Goal: Check status: Check status

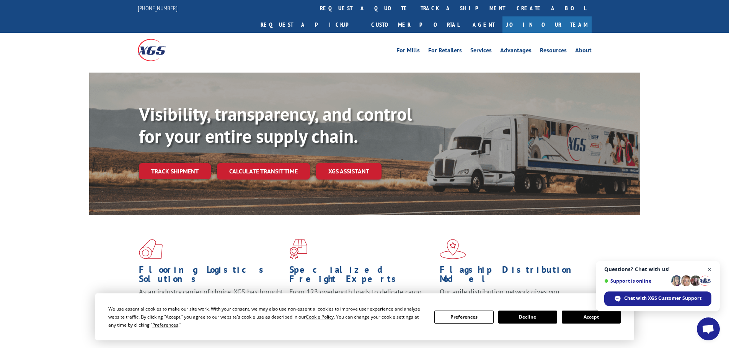
click at [711, 271] on span "Open chat" at bounding box center [710, 270] width 10 height 10
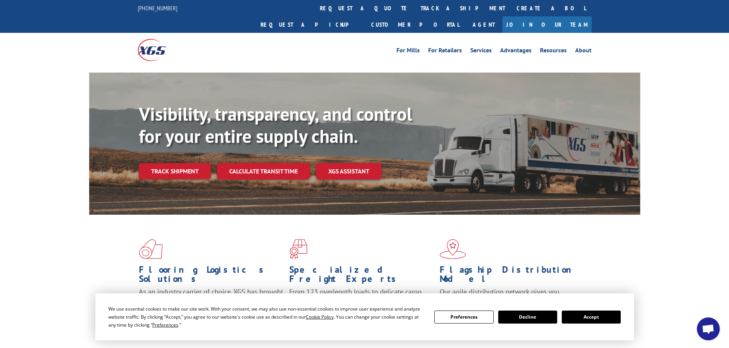
click at [599, 318] on button "Accept" at bounding box center [590, 317] width 59 height 13
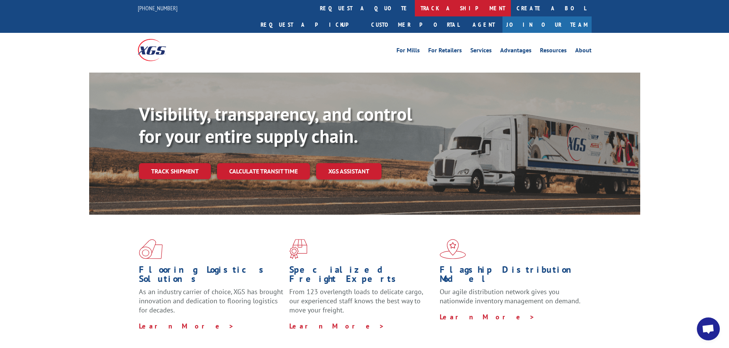
click at [415, 9] on link "track a shipment" at bounding box center [463, 8] width 96 height 16
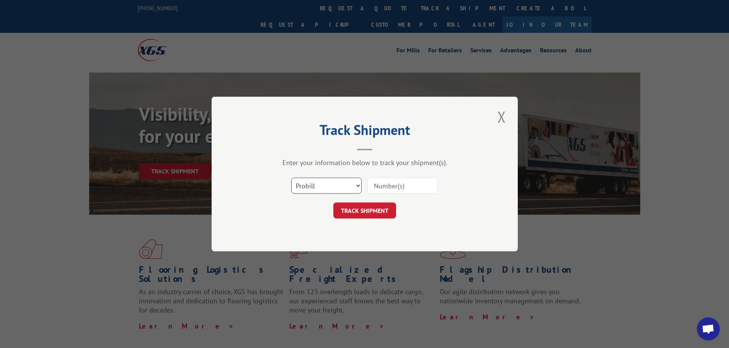
click at [358, 185] on select "Select category... Probill BOL PO" at bounding box center [326, 186] width 70 height 16
select select "bol"
click at [291, 178] on select "Select category... Probill BOL PO" at bounding box center [326, 186] width 70 height 16
click at [376, 186] on input at bounding box center [402, 186] width 70 height 16
paste input "5934345"
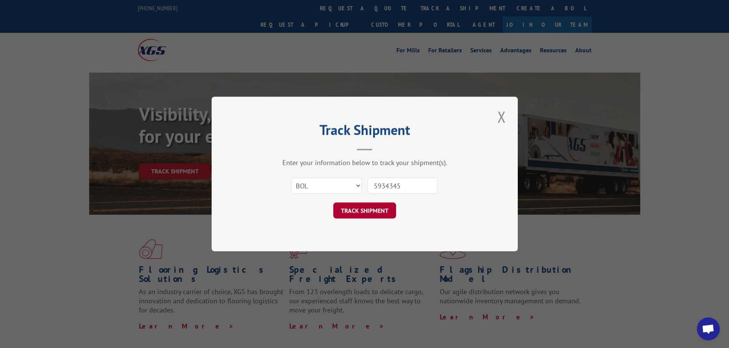
type input "5934345"
click at [361, 213] on button "TRACK SHIPMENT" at bounding box center [364, 211] width 63 height 16
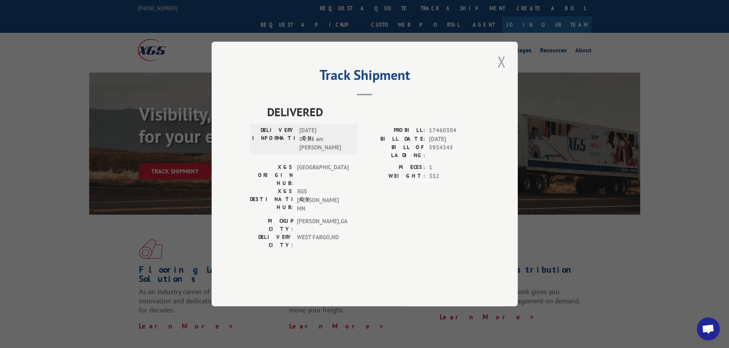
click at [500, 72] on button "Close modal" at bounding box center [501, 61] width 13 height 21
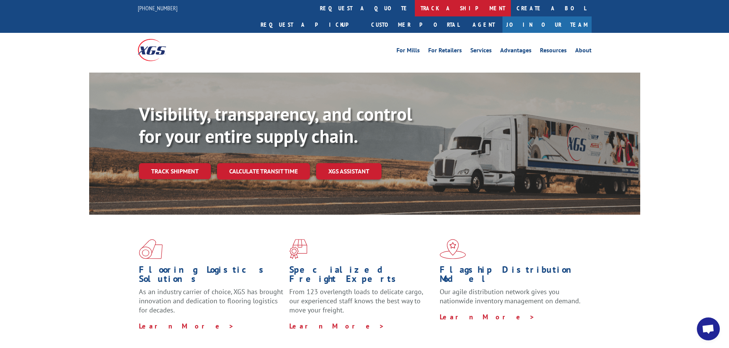
click at [415, 6] on link "track a shipment" at bounding box center [463, 8] width 96 height 16
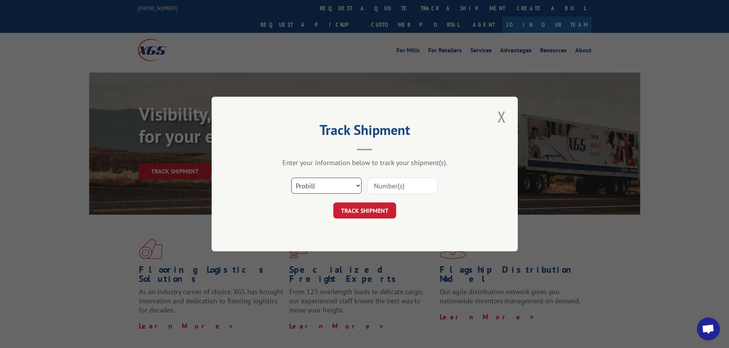
drag, startPoint x: 358, startPoint y: 185, endPoint x: 354, endPoint y: 187, distance: 4.4
click at [358, 185] on select "Select category... Probill BOL PO" at bounding box center [326, 186] width 70 height 16
select select "bol"
click at [291, 178] on select "Select category... Probill BOL PO" at bounding box center [326, 186] width 70 height 16
click at [390, 186] on input at bounding box center [402, 186] width 70 height 16
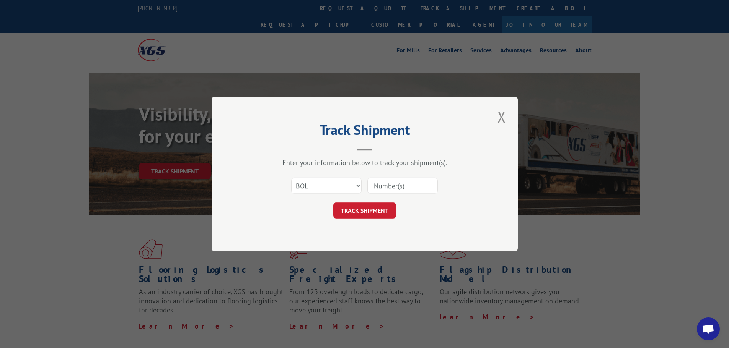
paste input "2818112"
type input "2818112"
click at [360, 211] on button "TRACK SHIPMENT" at bounding box center [364, 211] width 63 height 16
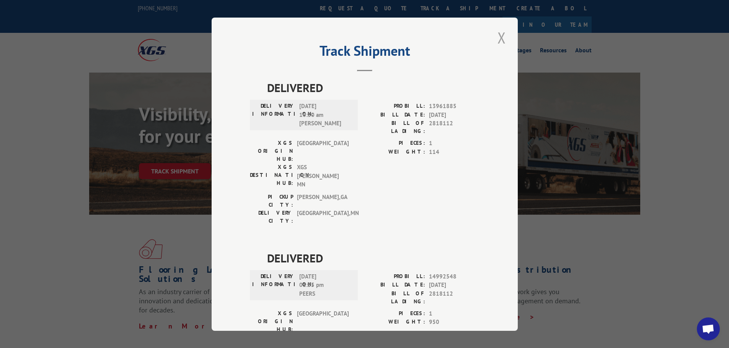
click at [497, 36] on button "Close modal" at bounding box center [501, 37] width 13 height 21
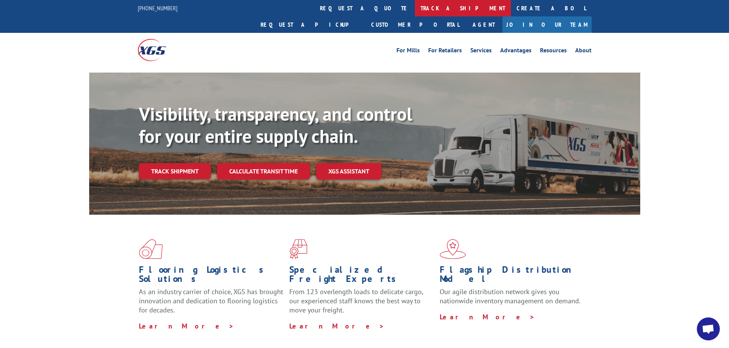
click at [415, 8] on link "track a shipment" at bounding box center [463, 8] width 96 height 16
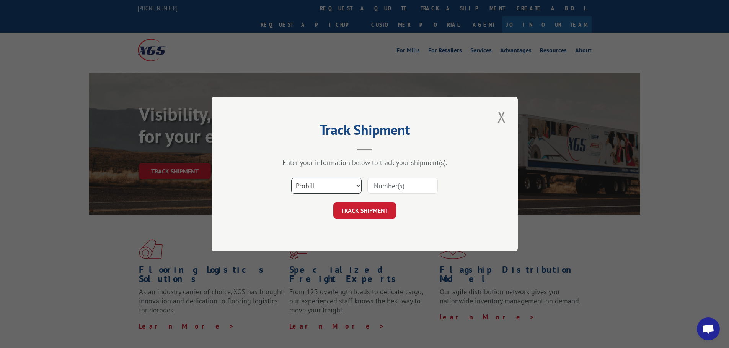
click at [359, 185] on select "Select category... Probill BOL PO" at bounding box center [326, 186] width 70 height 16
select select "bol"
click at [291, 178] on select "Select category... Probill BOL PO" at bounding box center [326, 186] width 70 height 16
click at [386, 184] on input at bounding box center [402, 186] width 70 height 16
paste input "4844033"
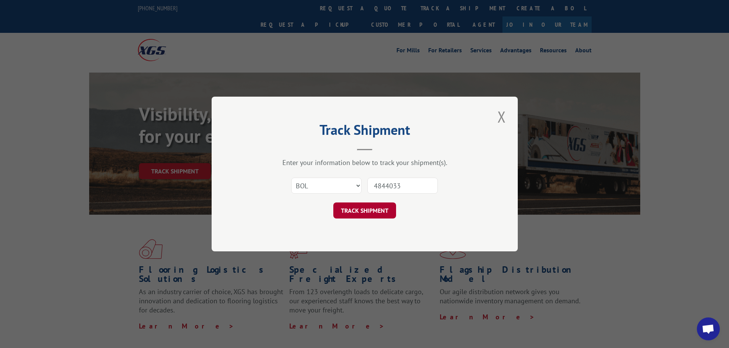
type input "4844033"
click at [357, 217] on button "TRACK SHIPMENT" at bounding box center [364, 211] width 63 height 16
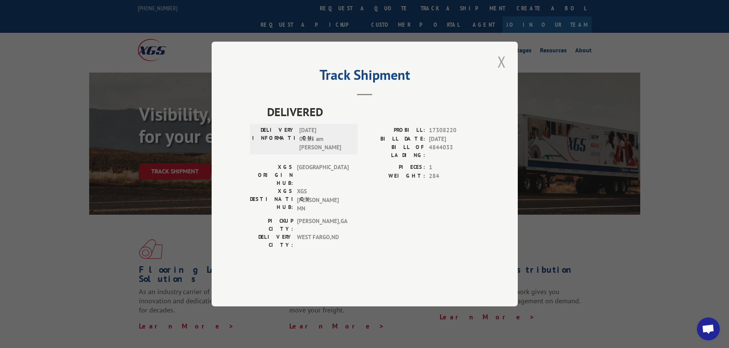
click at [499, 72] on button "Close modal" at bounding box center [501, 61] width 13 height 21
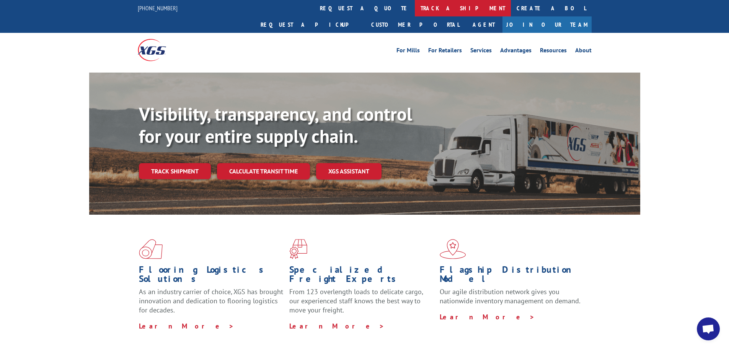
click at [415, 6] on link "track a shipment" at bounding box center [463, 8] width 96 height 16
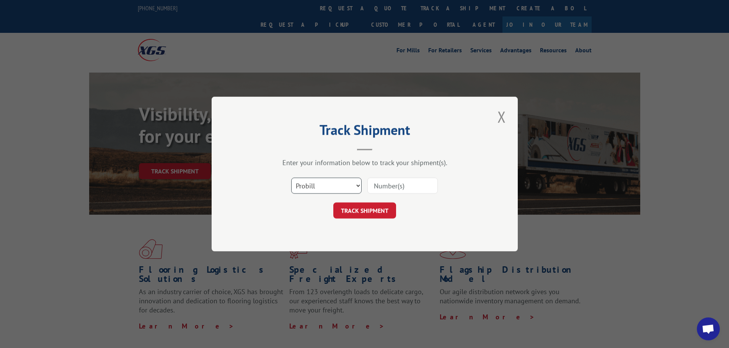
click at [357, 186] on select "Select category... Probill BOL PO" at bounding box center [326, 186] width 70 height 16
select select "bol"
click at [291, 178] on select "Select category... Probill BOL PO" at bounding box center [326, 186] width 70 height 16
click at [382, 185] on input at bounding box center [402, 186] width 70 height 16
paste input "4812512"
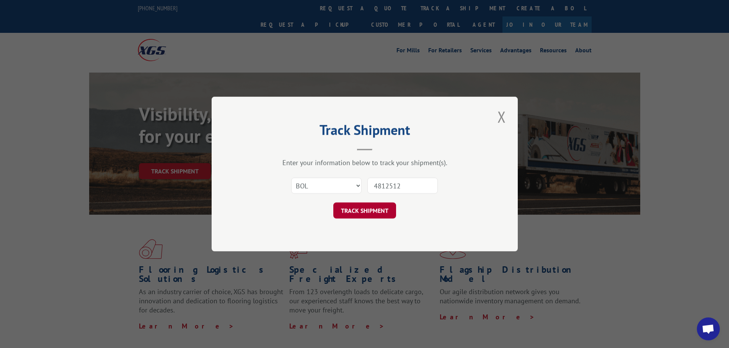
type input "4812512"
click at [356, 213] on button "TRACK SHIPMENT" at bounding box center [364, 211] width 63 height 16
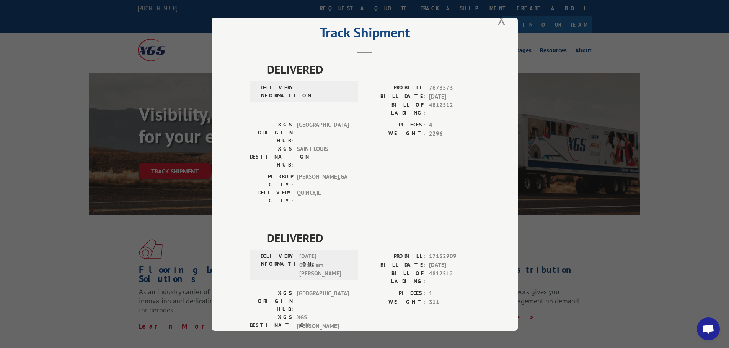
scroll to position [29, 0]
